Goal: Task Accomplishment & Management: Use online tool/utility

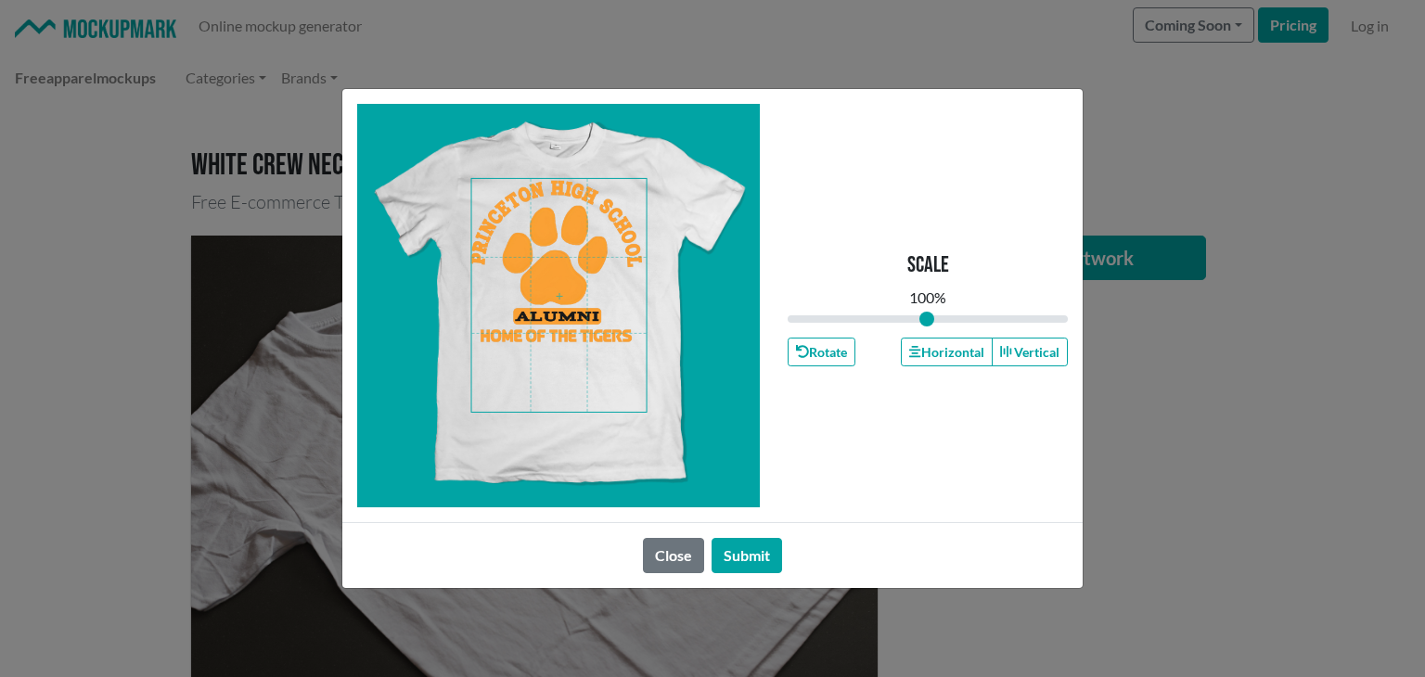
click at [562, 340] on span at bounding box center [559, 295] width 174 height 233
click at [943, 353] on button "Horizontal" at bounding box center [946, 352] width 91 height 29
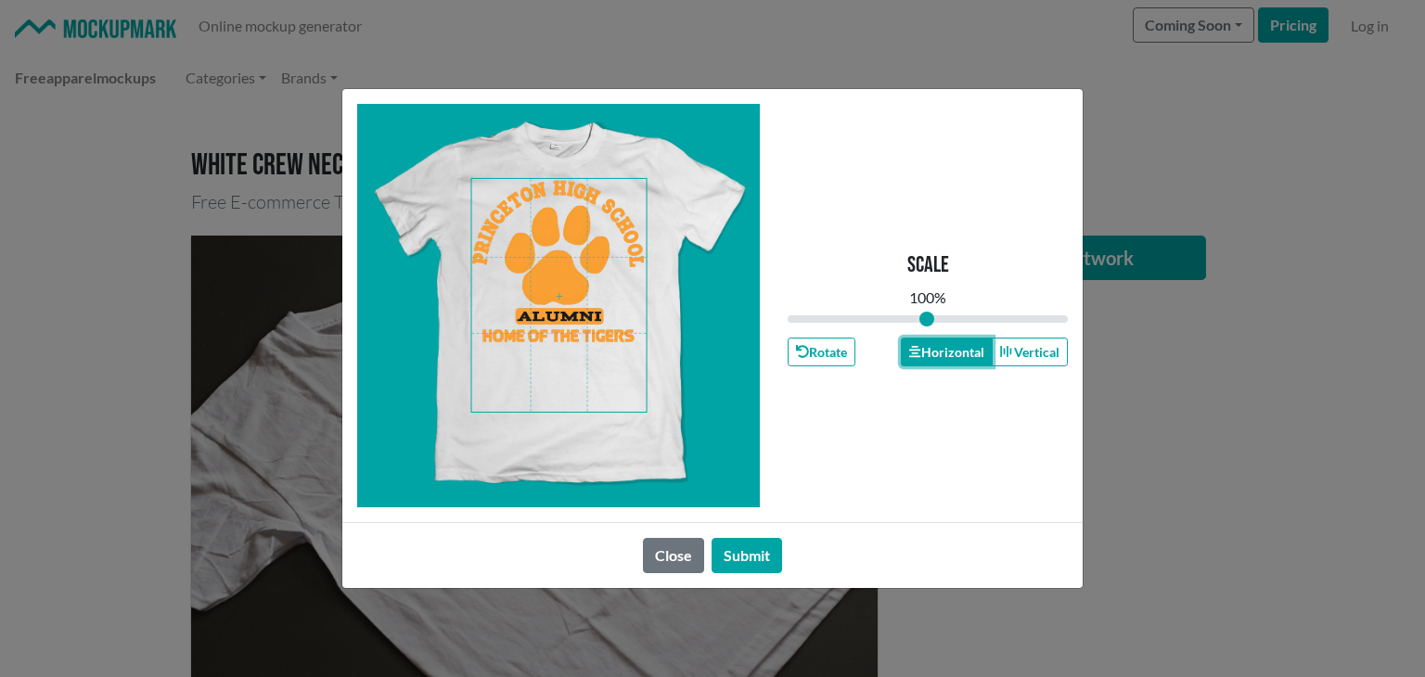
click at [943, 353] on button "Horizontal" at bounding box center [946, 352] width 91 height 29
click at [751, 556] on button "Submit" at bounding box center [746, 555] width 70 height 35
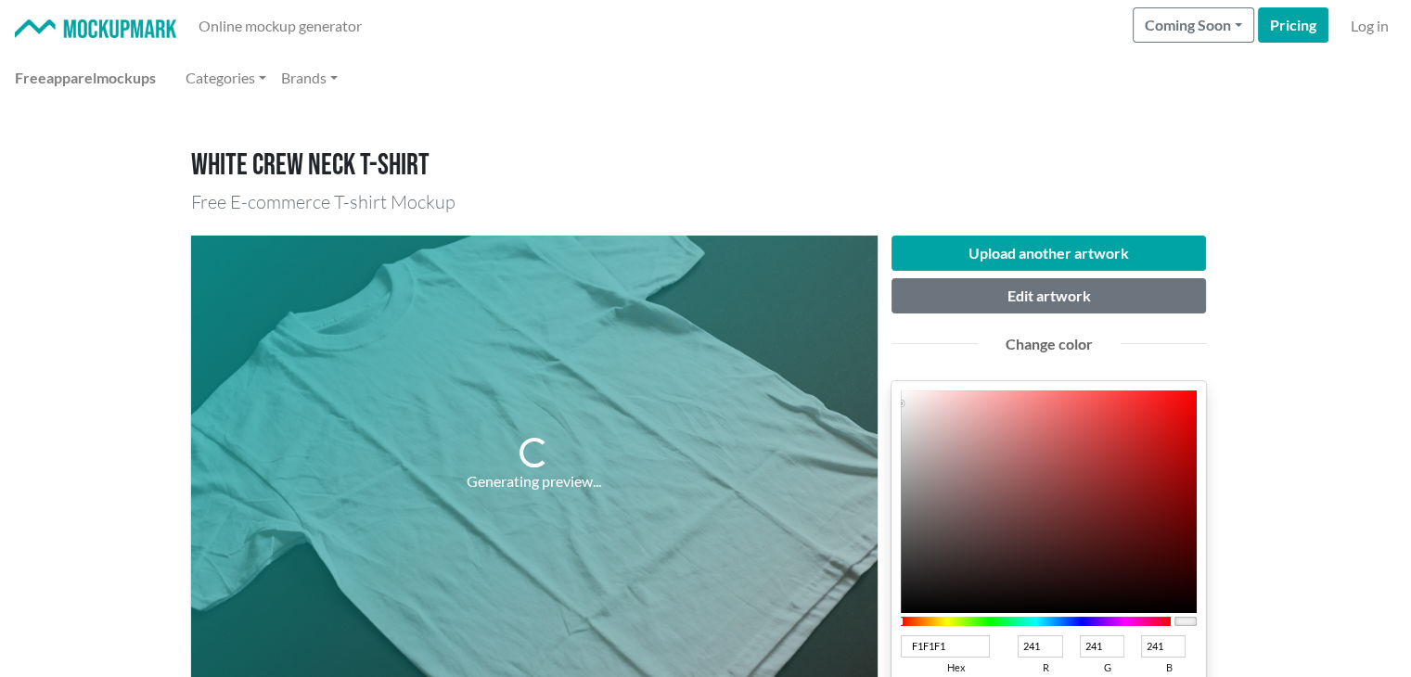
scroll to position [309, 0]
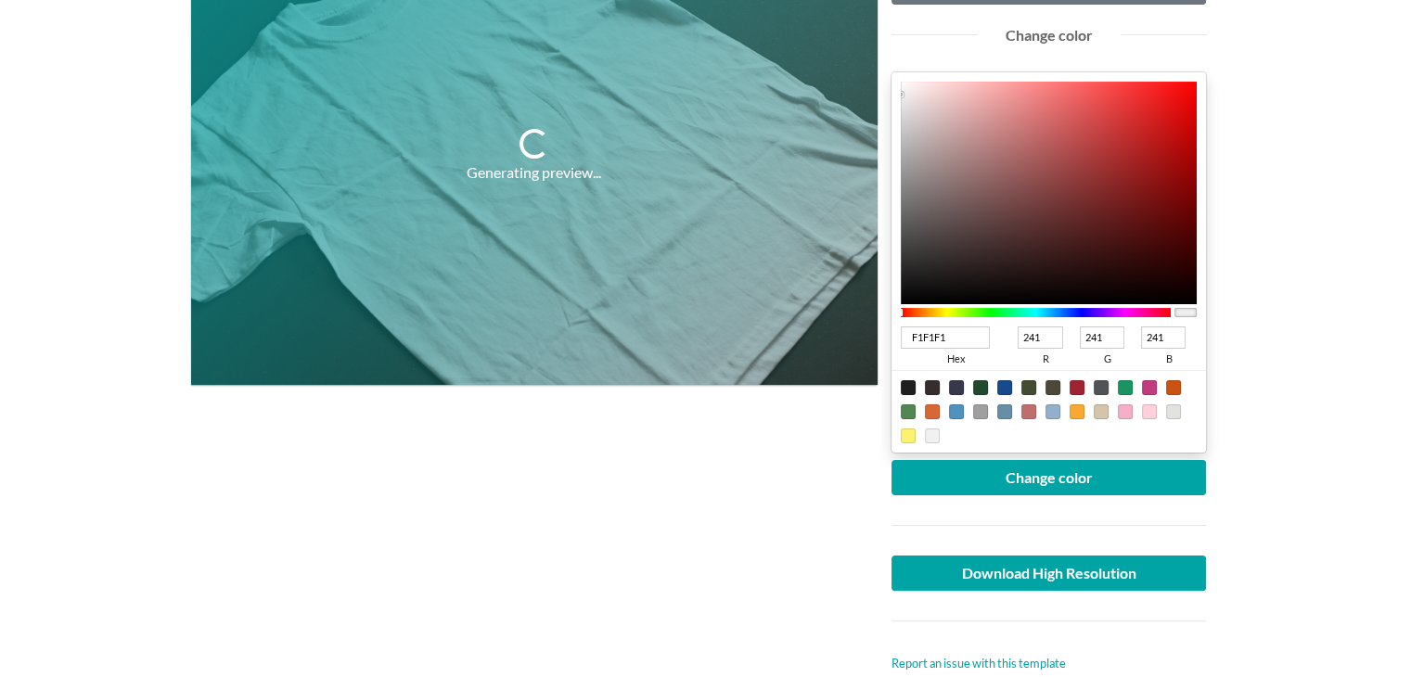
type input "151313"
type input "21"
type input "19"
type input "101010"
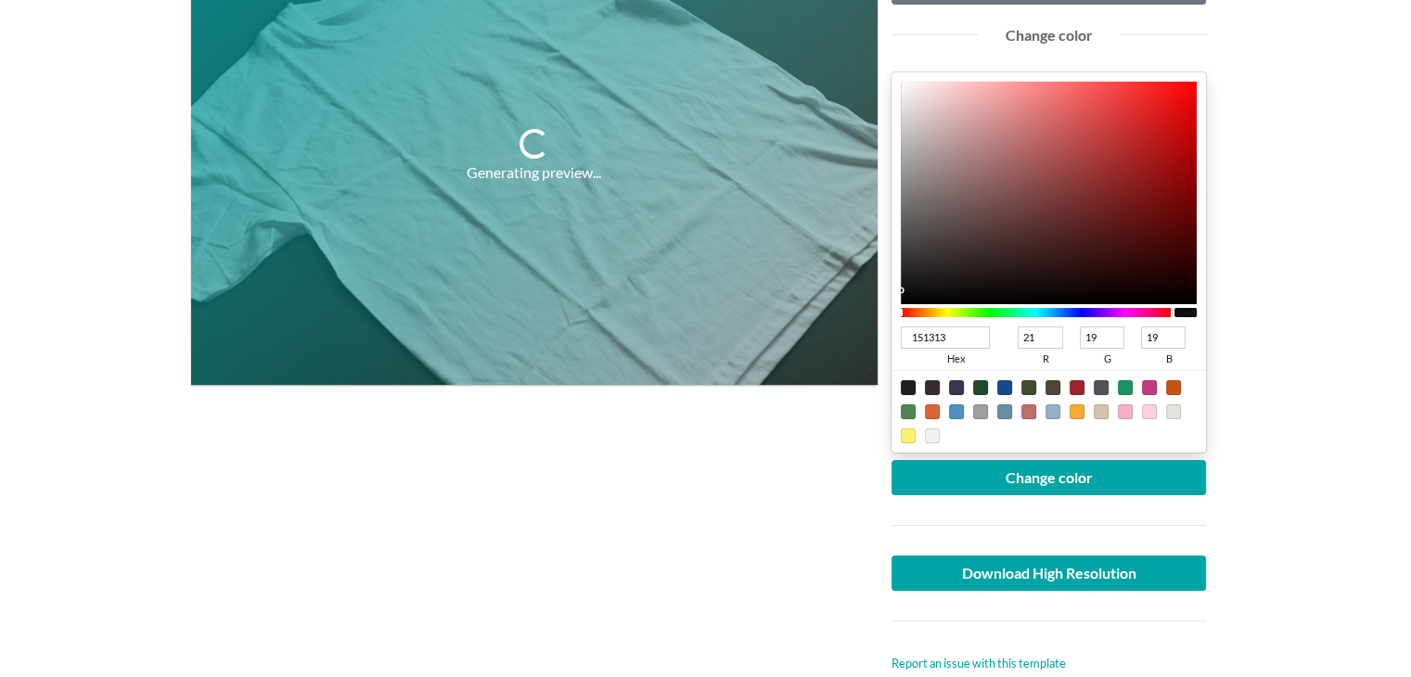
type input "16"
type input "0A0A0A"
type input "10"
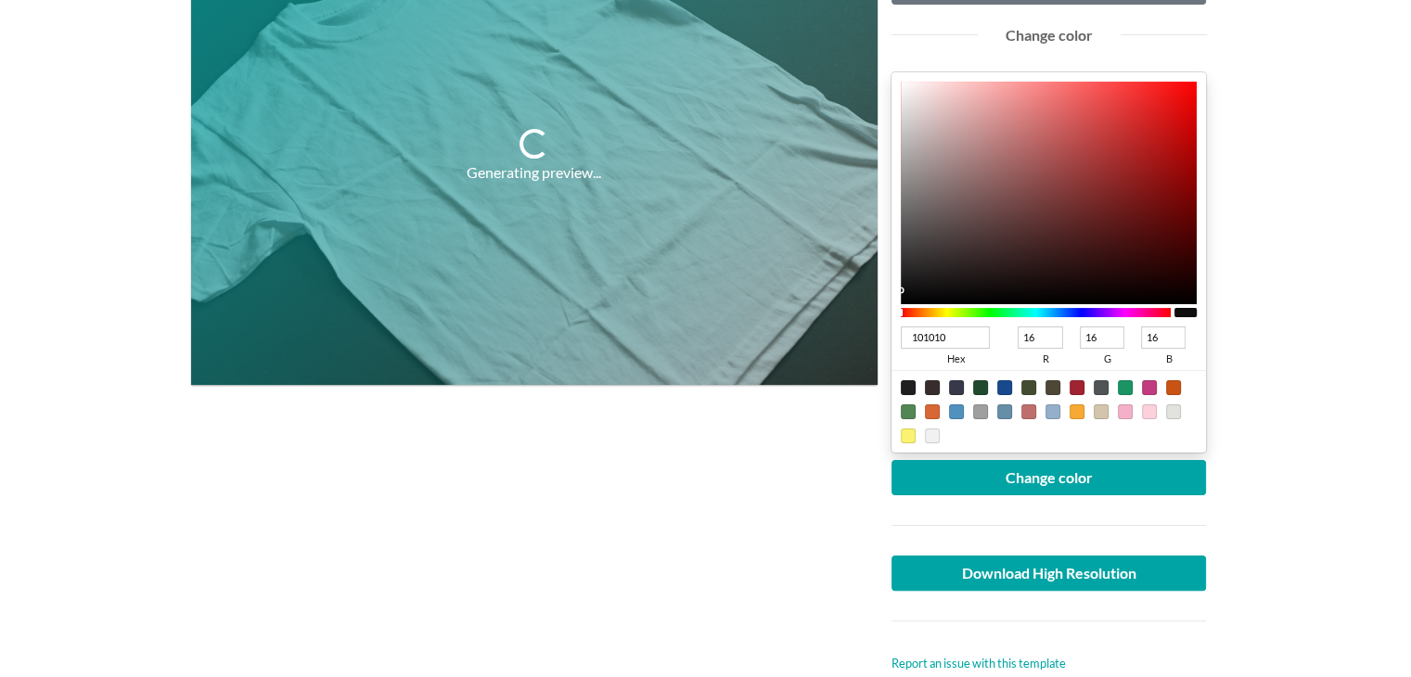
type input "10"
type input "010101"
type input "1"
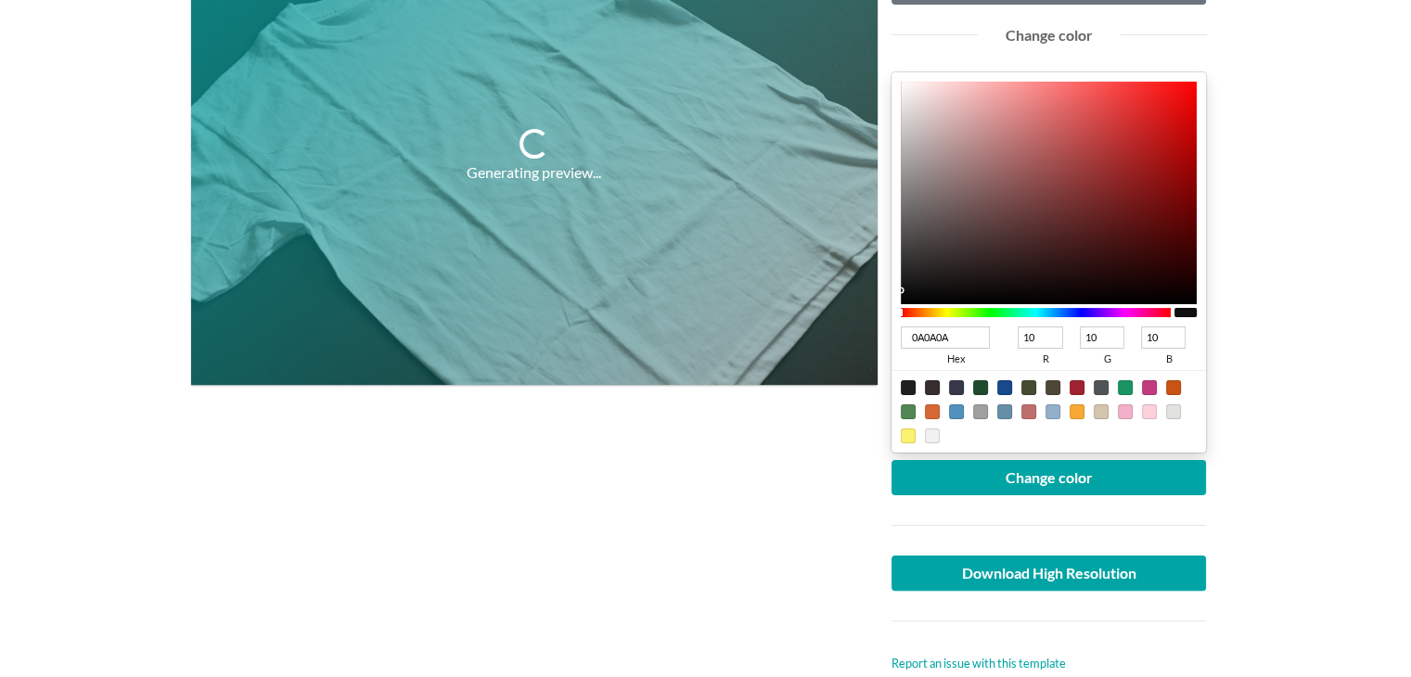
type input "1"
type input "000000"
type input "0"
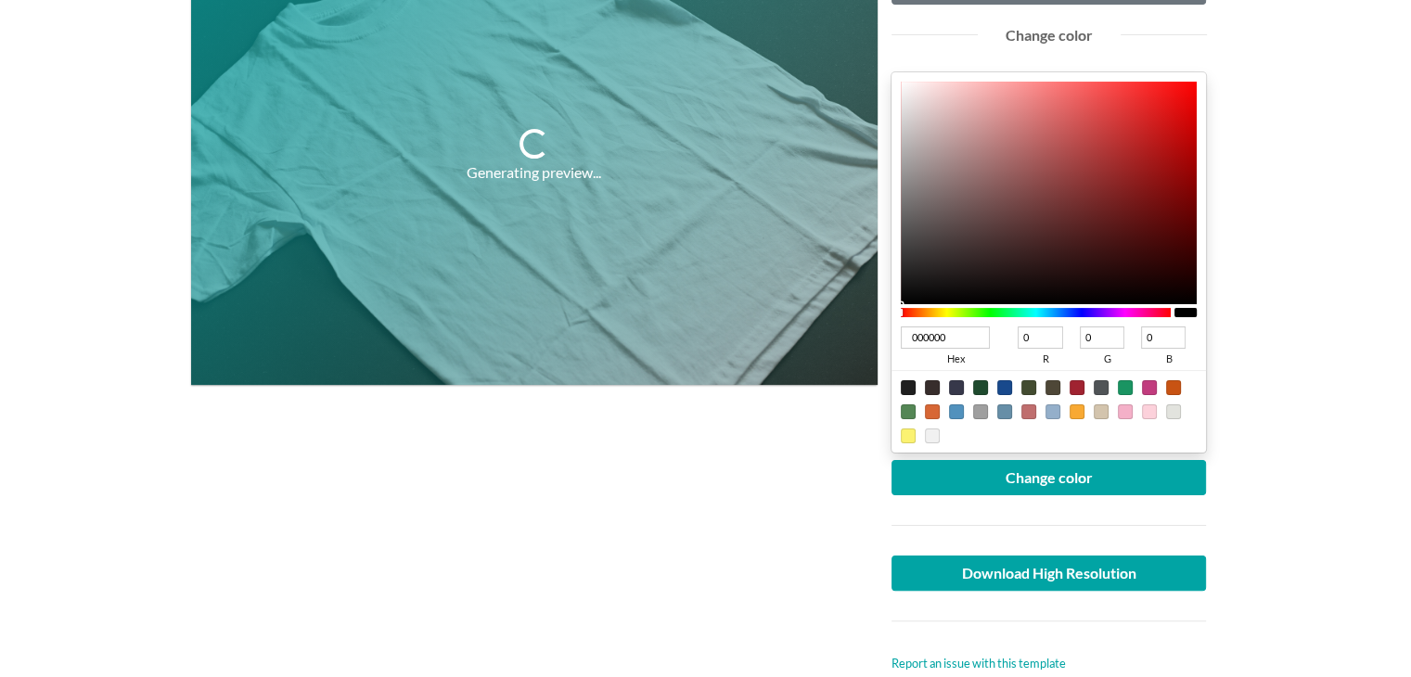
drag, startPoint x: 919, startPoint y: 286, endPoint x: 892, endPoint y: 307, distance: 34.3
click at [892, 307] on div "000000 hex 0 r 0 g 0 b 100 a" at bounding box center [1048, 262] width 315 height 380
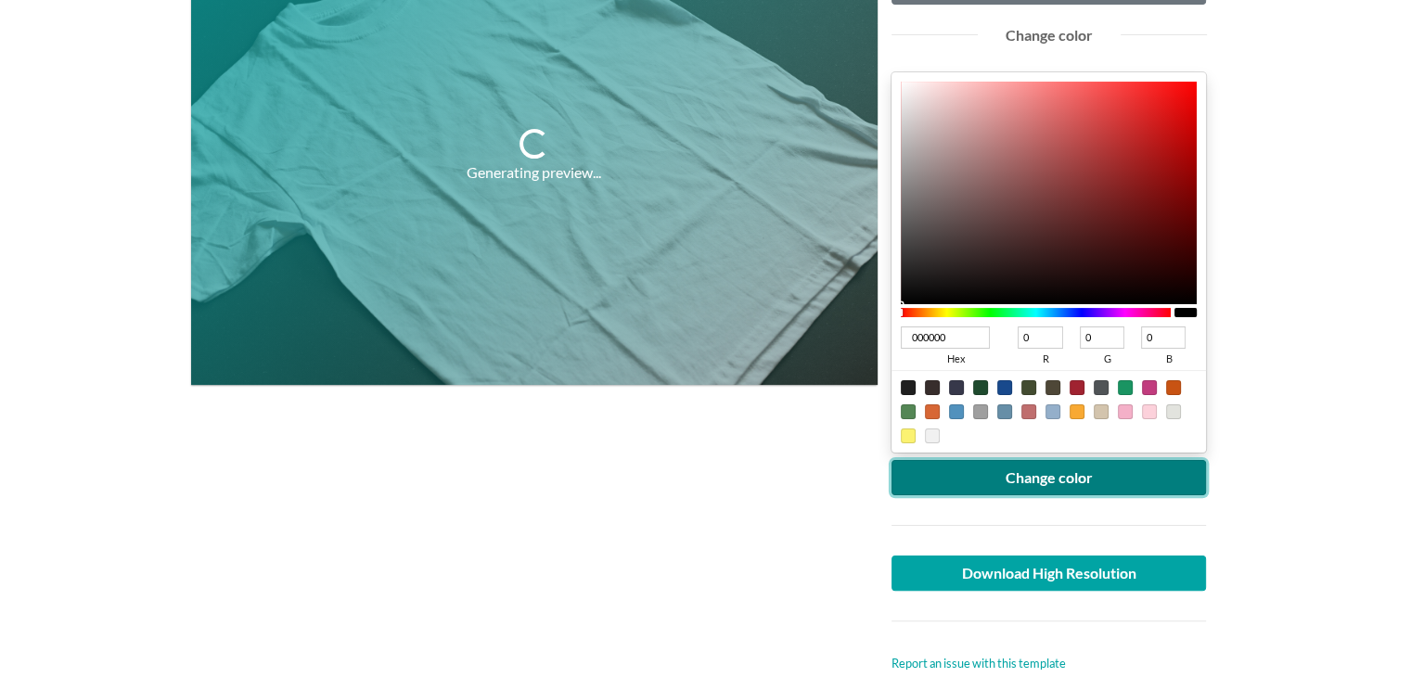
click at [981, 469] on button "Change color" at bounding box center [1048, 477] width 315 height 35
click at [980, 470] on button "Change color" at bounding box center [1048, 477] width 315 height 35
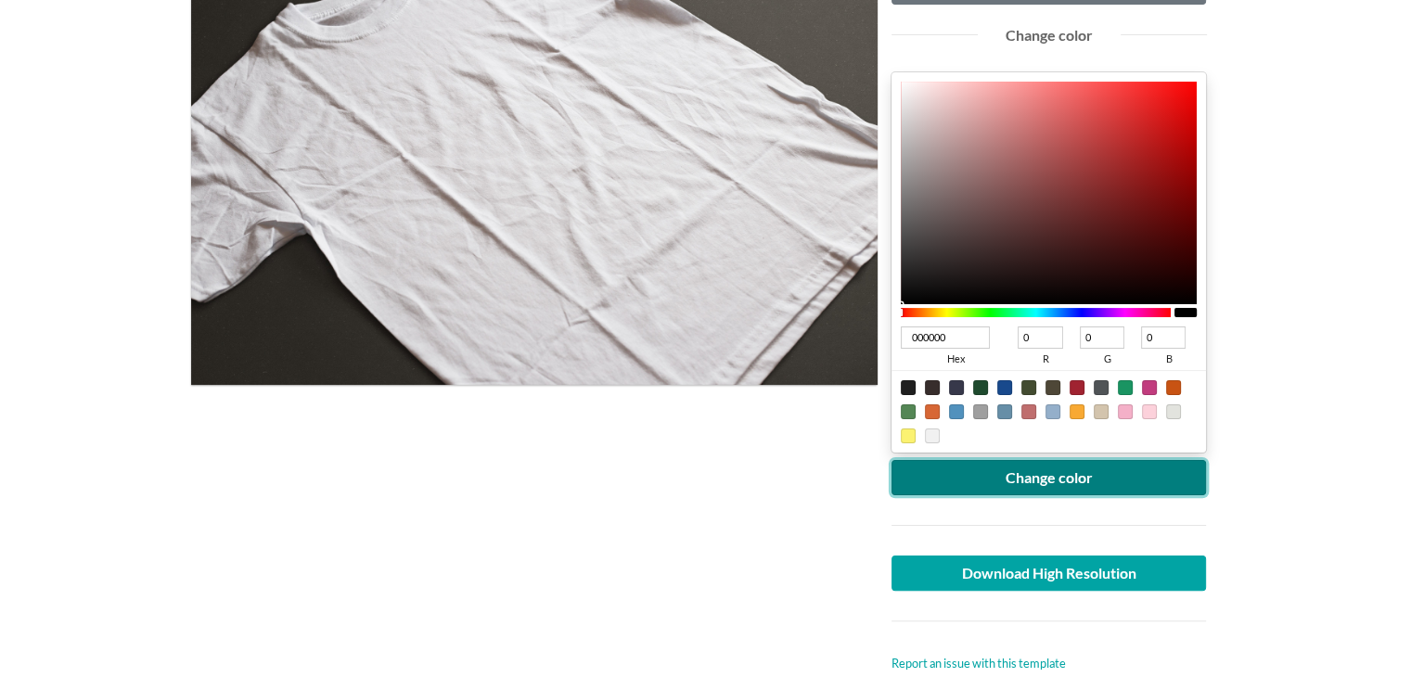
click at [1041, 485] on button "Change color" at bounding box center [1048, 477] width 315 height 35
click at [1025, 476] on button "Change color" at bounding box center [1048, 477] width 315 height 35
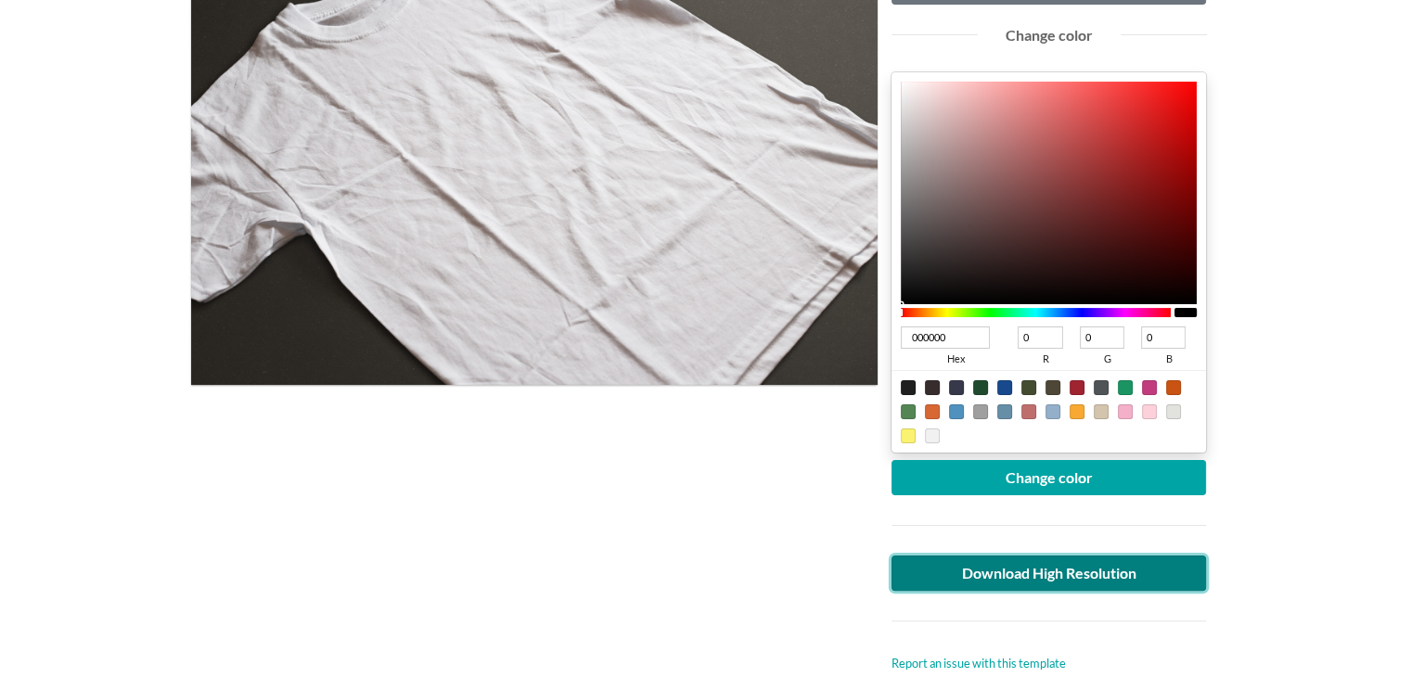
click at [997, 564] on link "Download High Resolution" at bounding box center [1048, 573] width 315 height 35
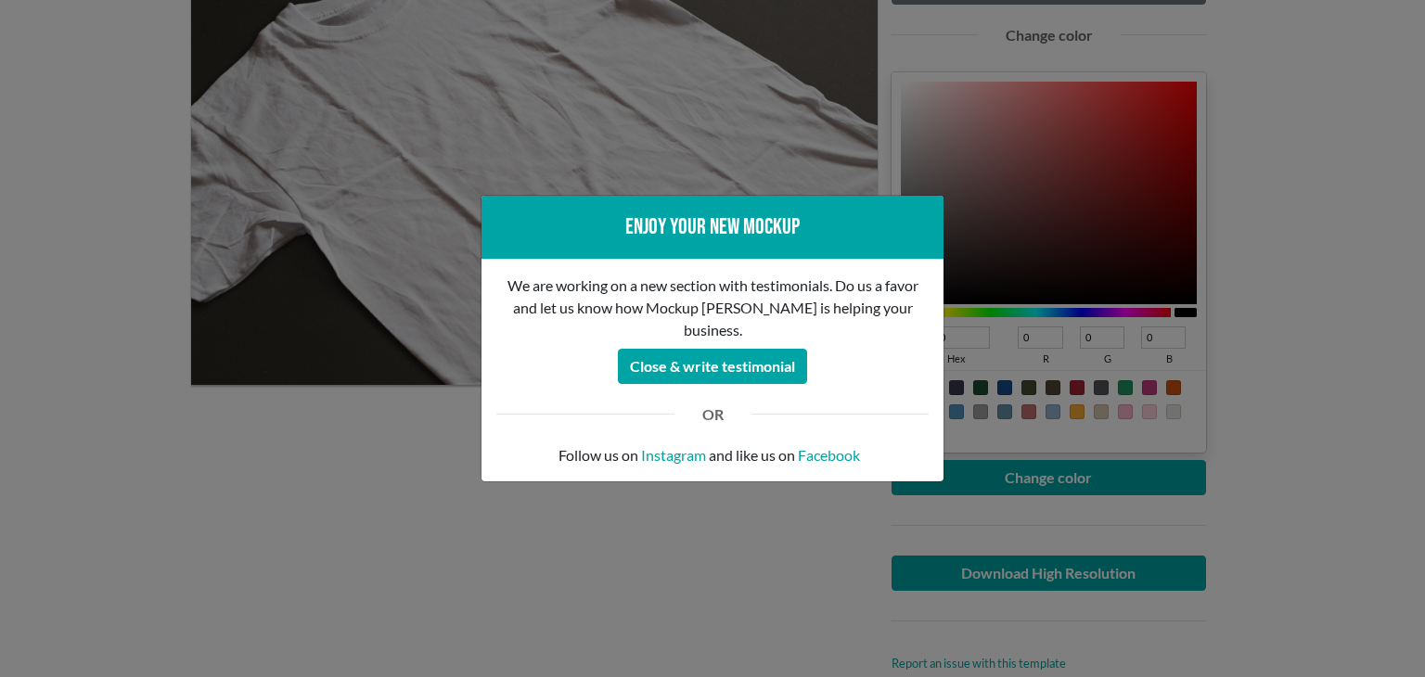
click at [148, 373] on div "Enjoy your new mockup We are working on a new section with testimonials. Do us …" at bounding box center [712, 338] width 1425 height 677
